Goal: Task Accomplishment & Management: Use online tool/utility

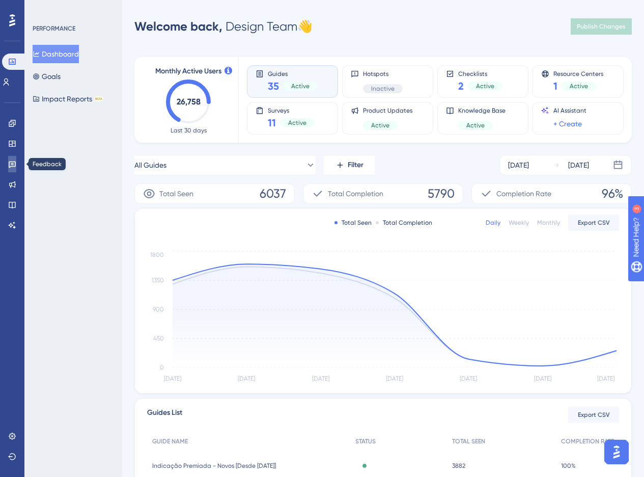
click at [16, 163] on link at bounding box center [12, 164] width 8 height 16
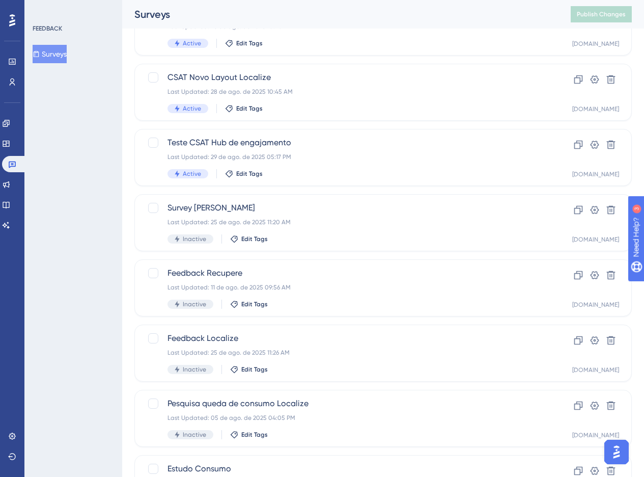
scroll to position [314, 0]
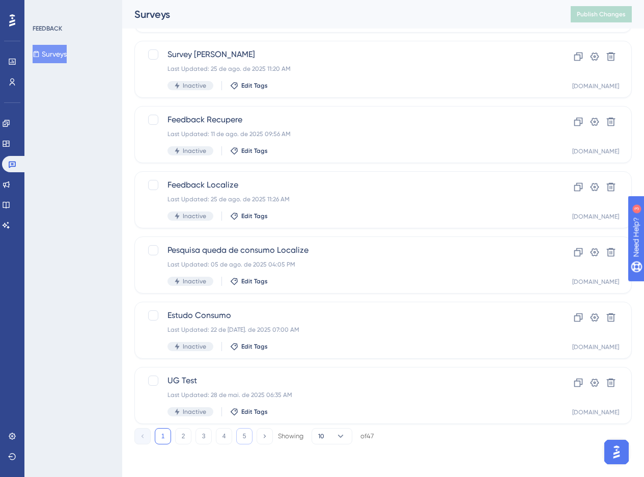
click at [247, 436] on button "5" at bounding box center [244, 436] width 16 height 16
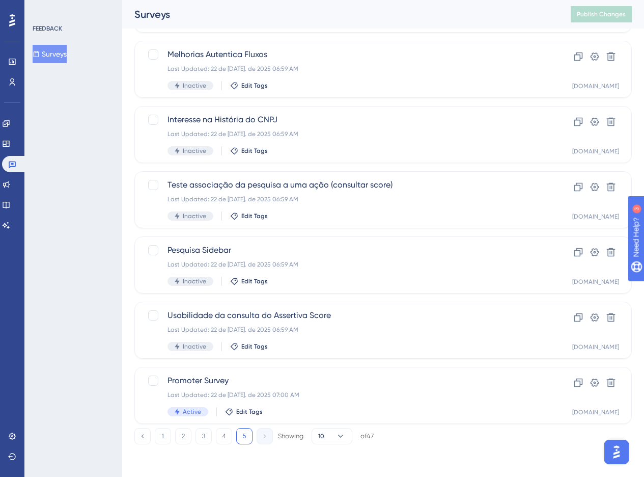
scroll to position [118, 0]
click at [310, 386] on span "Promoter Survey" at bounding box center [342, 380] width 350 height 12
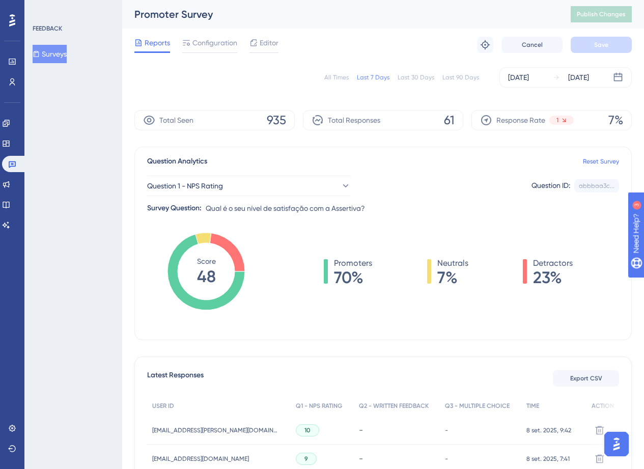
click at [525, 88] on div "All Times Last 7 Days Last 30 Days Last 90 Days [DATE] [DATE]" at bounding box center [382, 77] width 497 height 33
click at [521, 77] on div "[DATE]" at bounding box center [518, 77] width 21 height 12
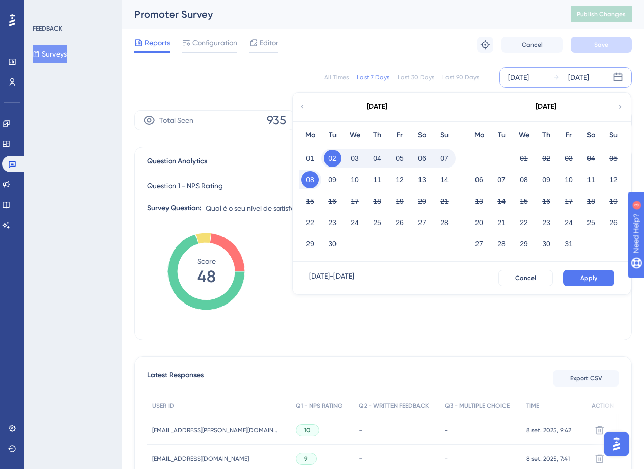
click at [299, 103] on icon at bounding box center [302, 106] width 7 height 9
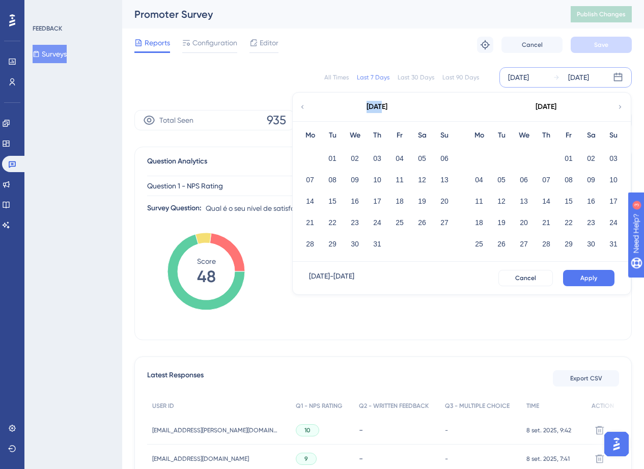
click at [299, 103] on icon at bounding box center [302, 106] width 7 height 9
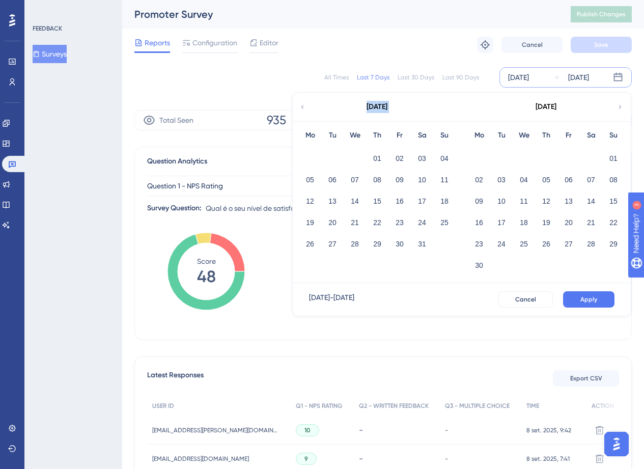
click at [299, 103] on icon at bounding box center [302, 106] width 7 height 9
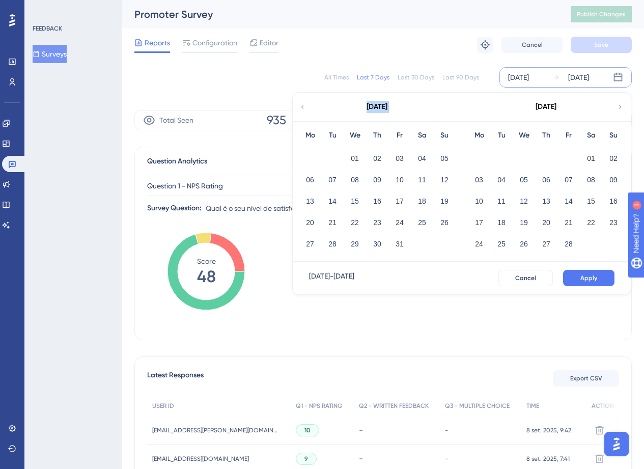
click at [299, 103] on icon at bounding box center [302, 106] width 7 height 9
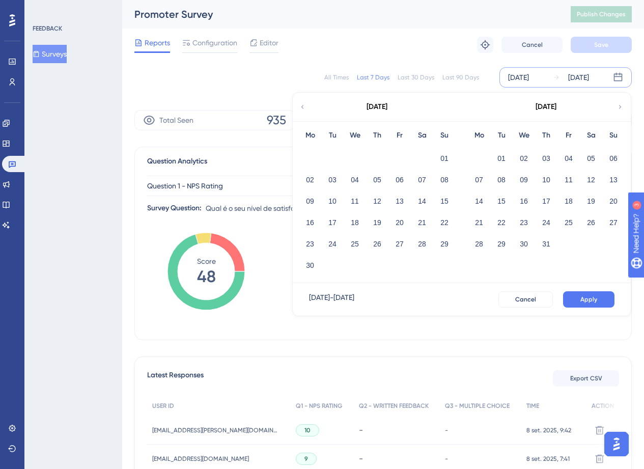
click at [622, 104] on icon at bounding box center [620, 106] width 7 height 9
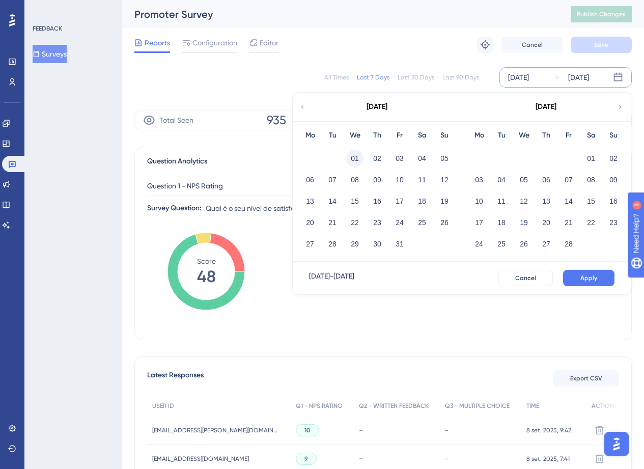
click at [352, 162] on button "01" at bounding box center [354, 158] width 17 height 17
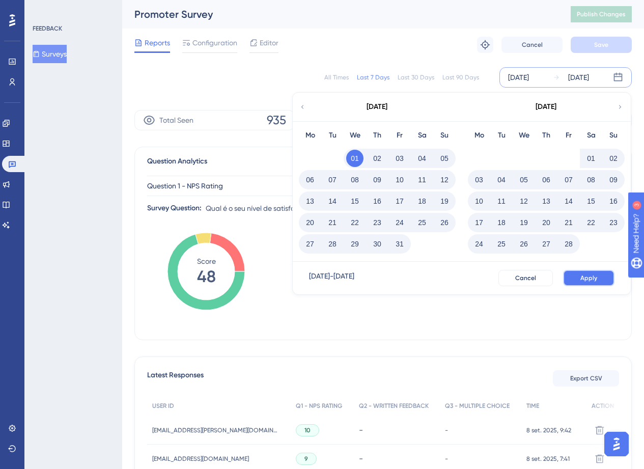
click at [596, 281] on span "Apply" at bounding box center [588, 278] width 17 height 8
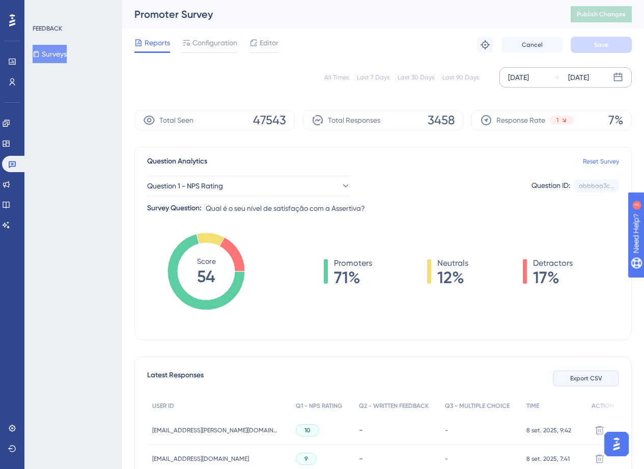
click at [580, 379] on span "Export CSV" at bounding box center [586, 378] width 32 height 8
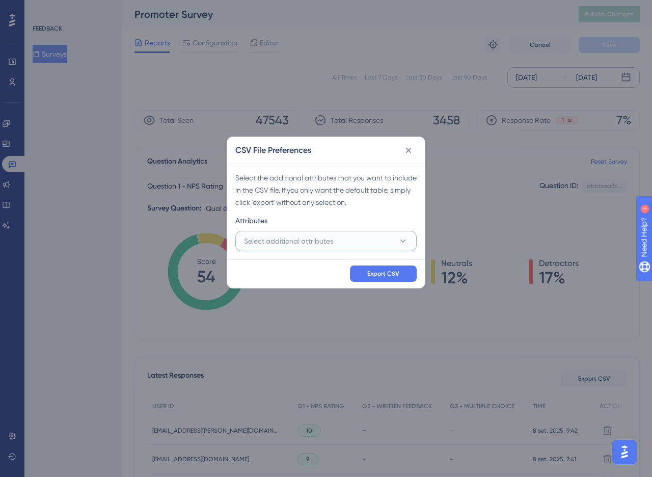
click at [267, 243] on span "Select additional attributes" at bounding box center [288, 241] width 89 height 12
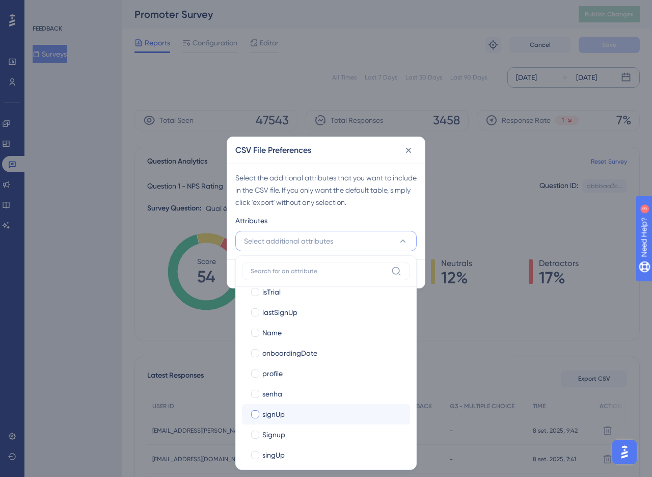
scroll to position [345, 0]
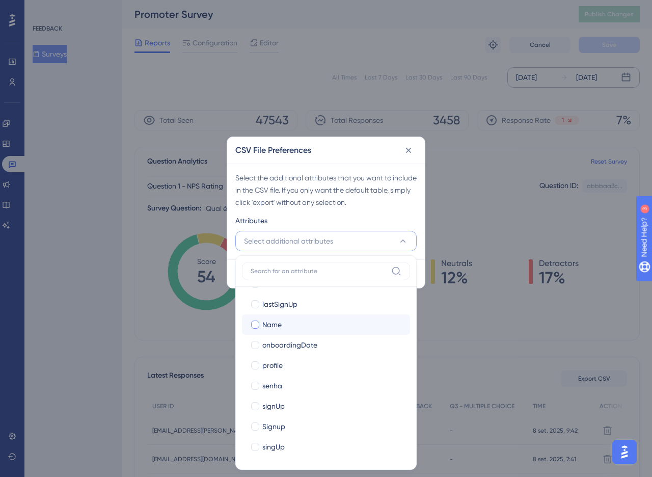
click at [272, 321] on span "Name" at bounding box center [271, 324] width 19 height 12
checkbox input "true"
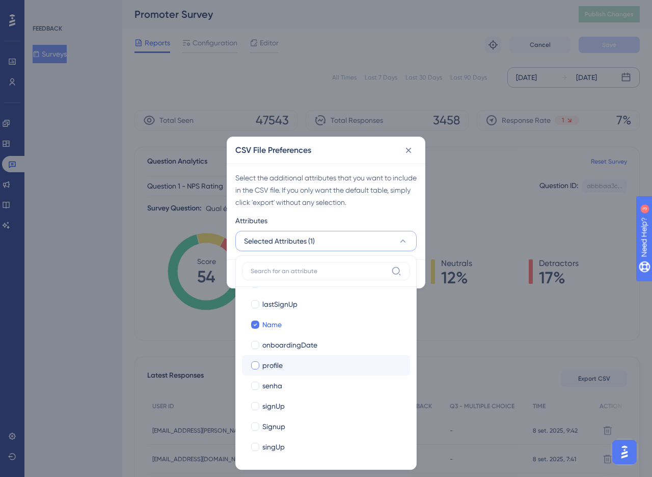
click at [279, 364] on span "profile" at bounding box center [272, 365] width 20 height 12
checkbox input "true"
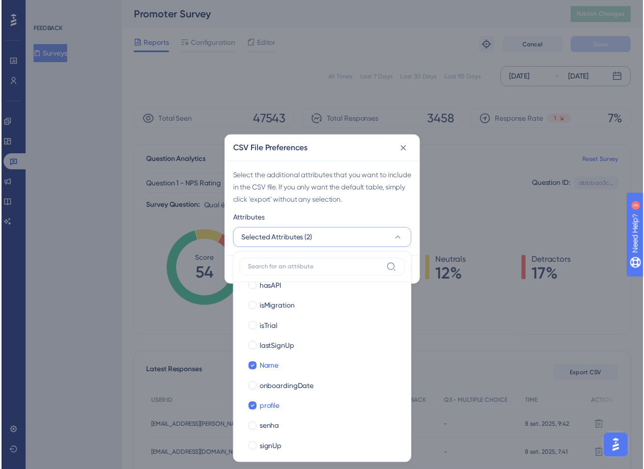
scroll to position [148, 0]
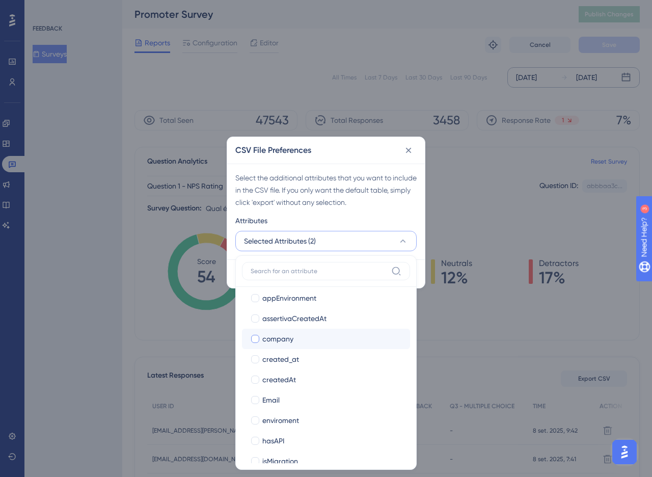
click at [280, 328] on label "company company" at bounding box center [326, 338] width 168 height 20
click at [256, 476] on input "company" at bounding box center [255, 486] width 1 height 1
checkbox input "false"
click at [320, 226] on div "Attributes" at bounding box center [325, 222] width 181 height 16
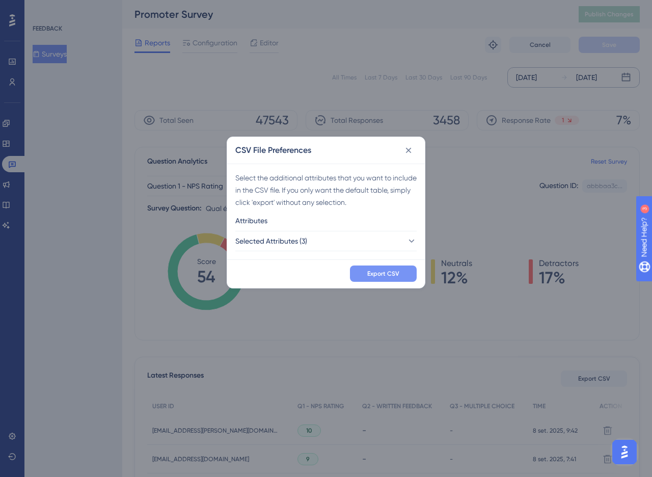
click at [392, 277] on span "Export CSV" at bounding box center [383, 273] width 32 height 8
